Goal: Transaction & Acquisition: Book appointment/travel/reservation

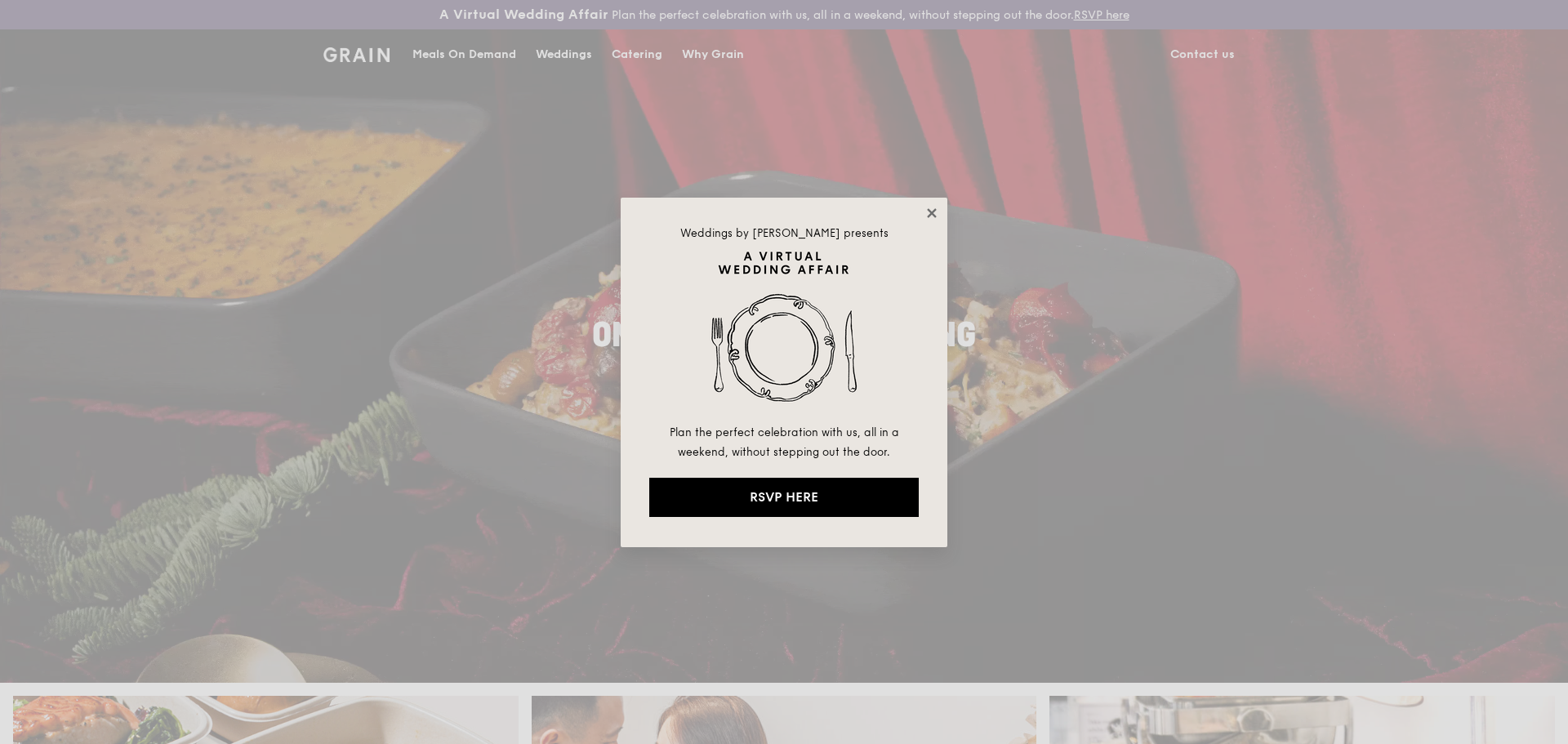
click at [933, 211] on icon at bounding box center [931, 212] width 9 height 9
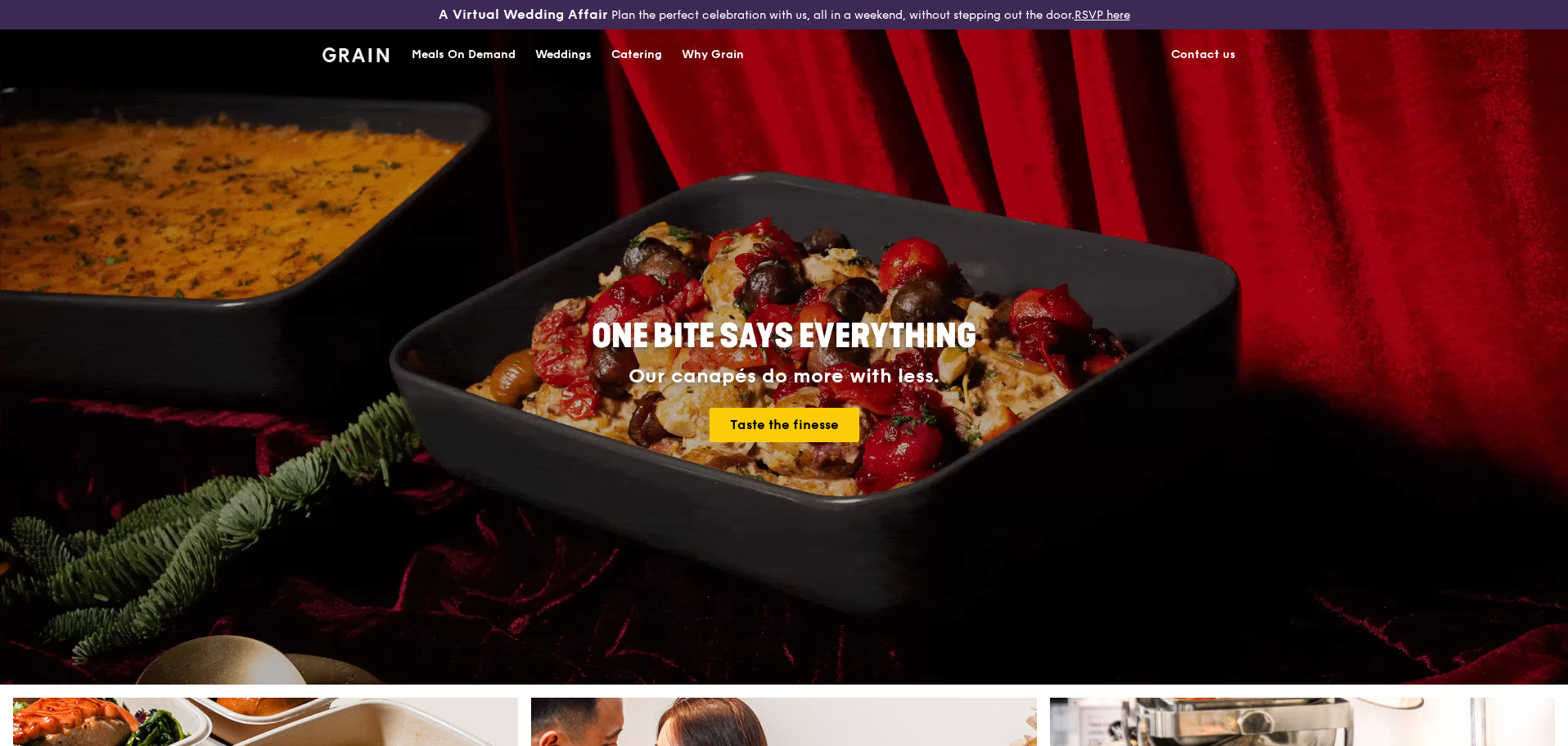
click at [638, 54] on div "Catering" at bounding box center [637, 56] width 51 height 50
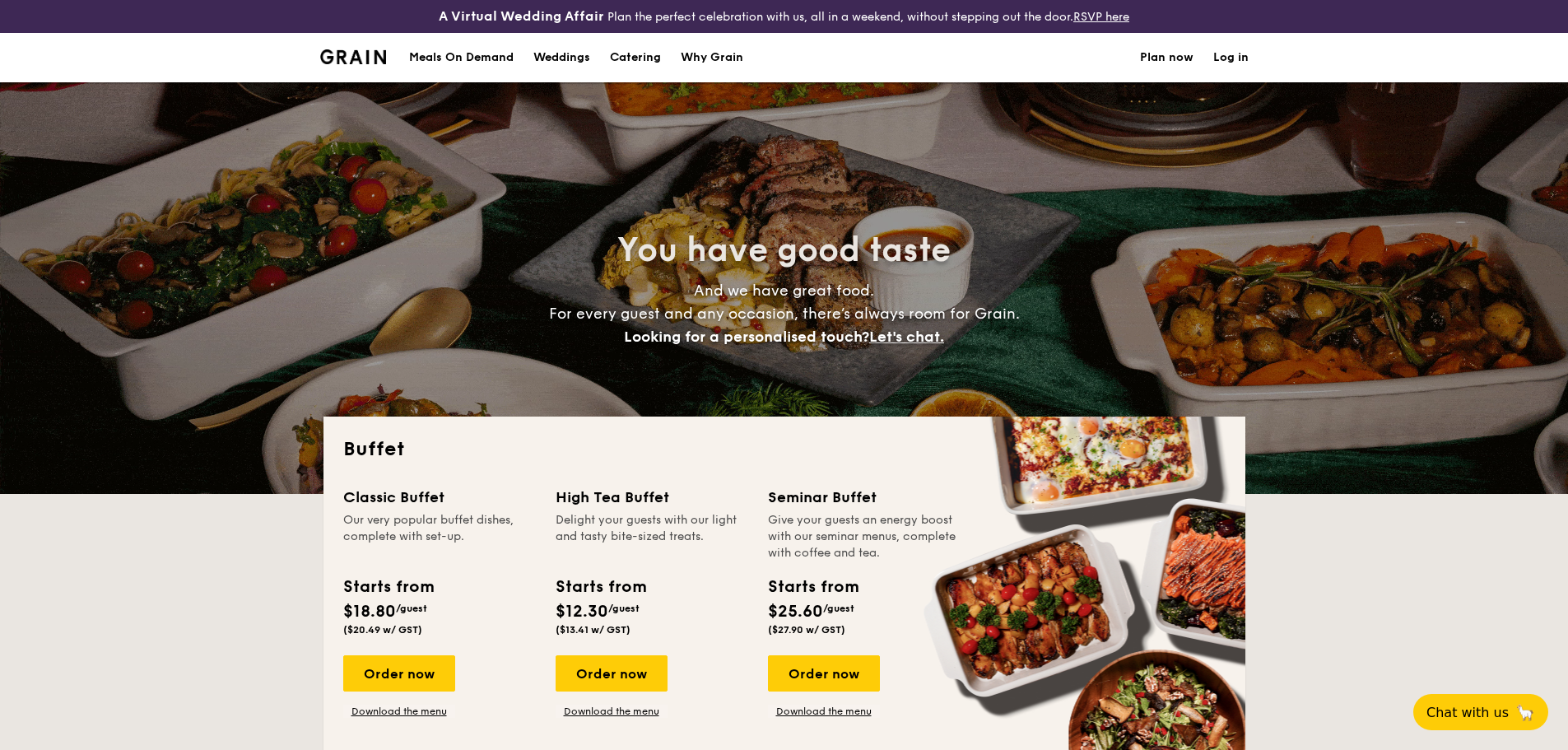
select select
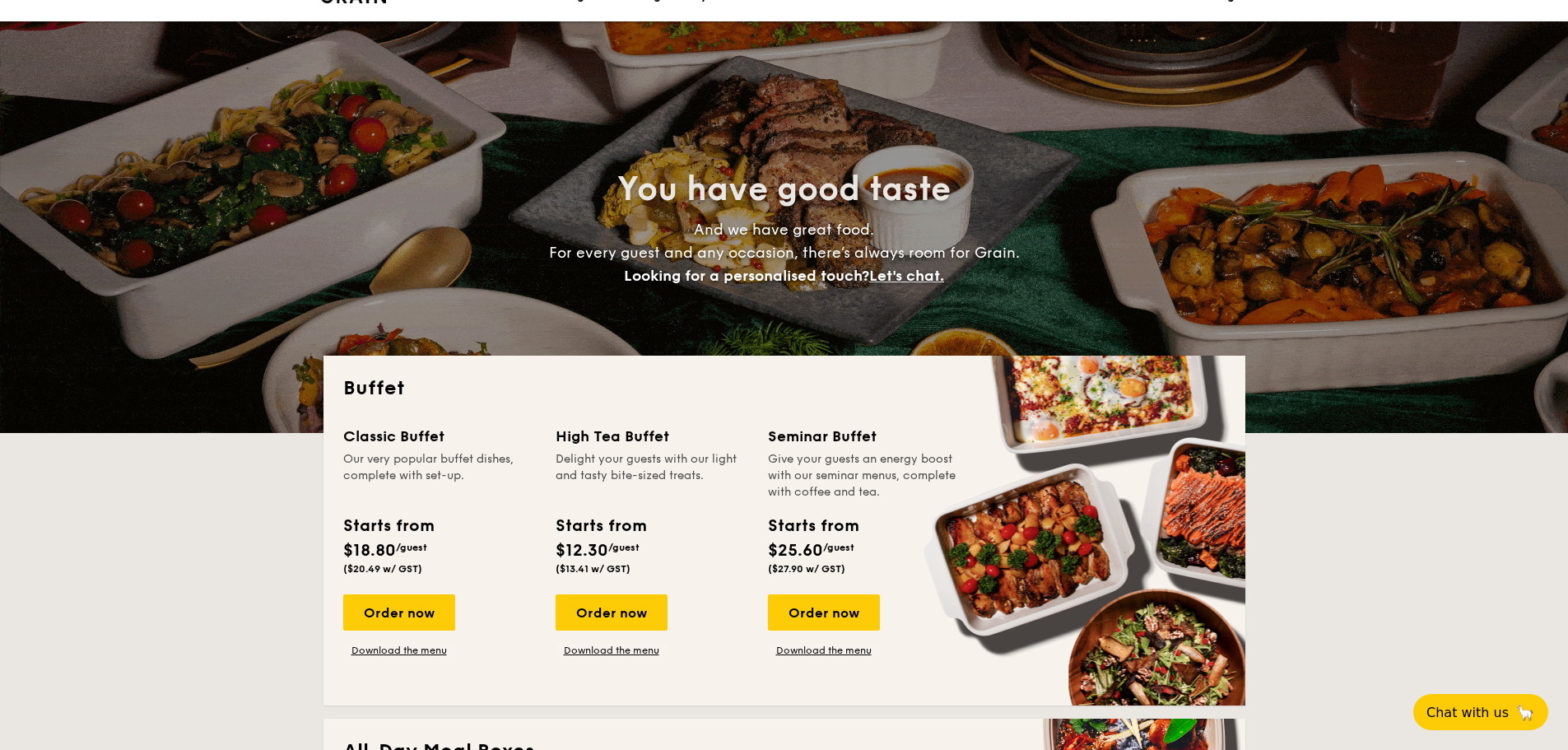
scroll to position [165, 0]
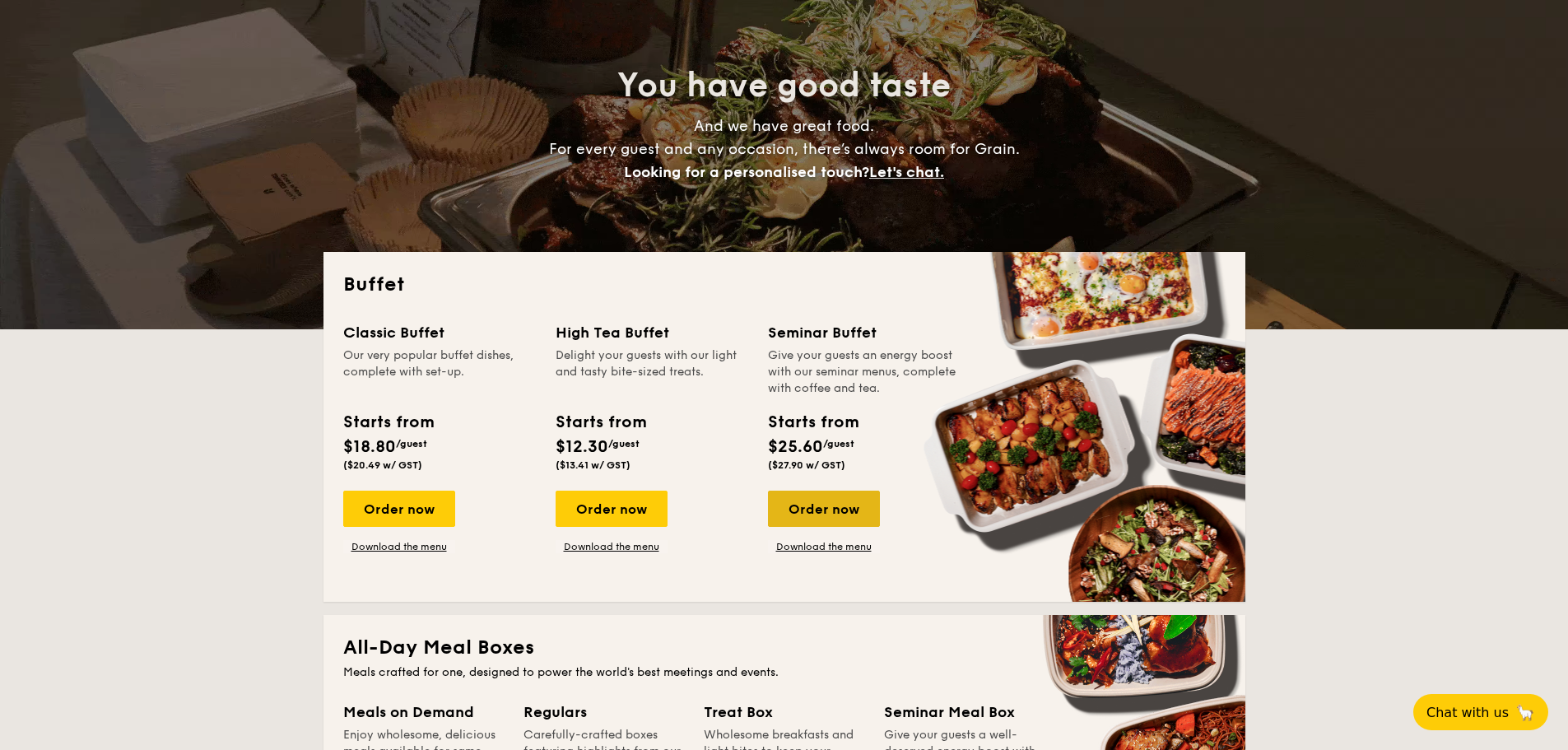
click at [801, 504] on div "Order now" at bounding box center [824, 509] width 112 height 36
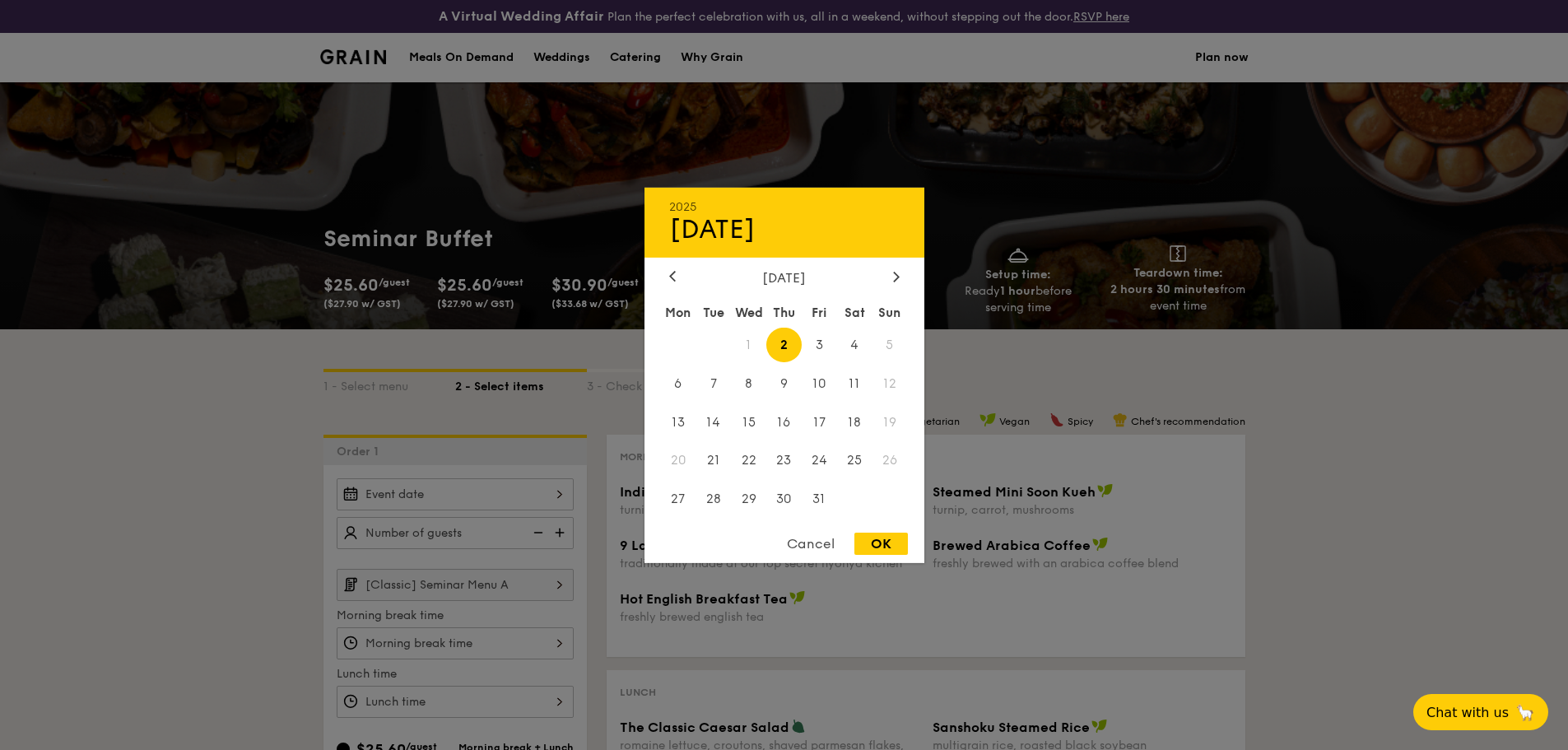
click at [539, 495] on div "2025 Oct 02 October 2025 Mon Tue Wed Thu Fri Sat Sun 1 2 3 4 5 6 7 8 9 10 11 12…" at bounding box center [456, 495] width 237 height 32
